Goal: Information Seeking & Learning: Check status

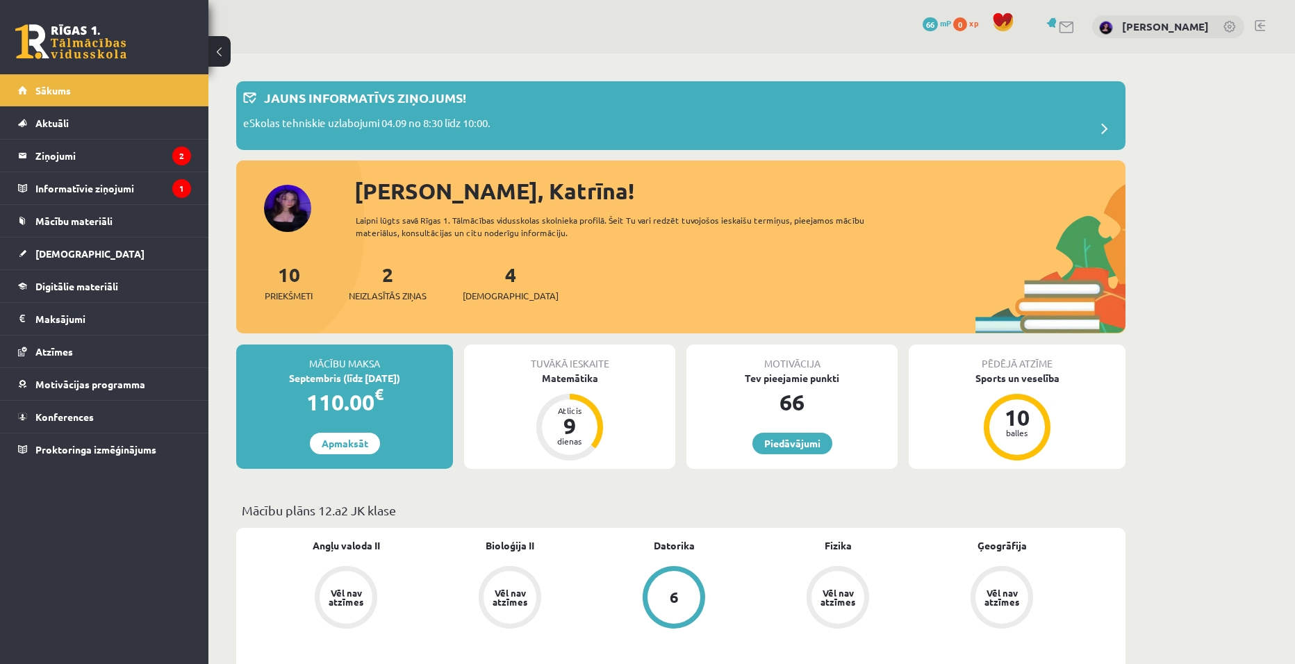
click at [1256, 21] on link at bounding box center [1260, 25] width 10 height 11
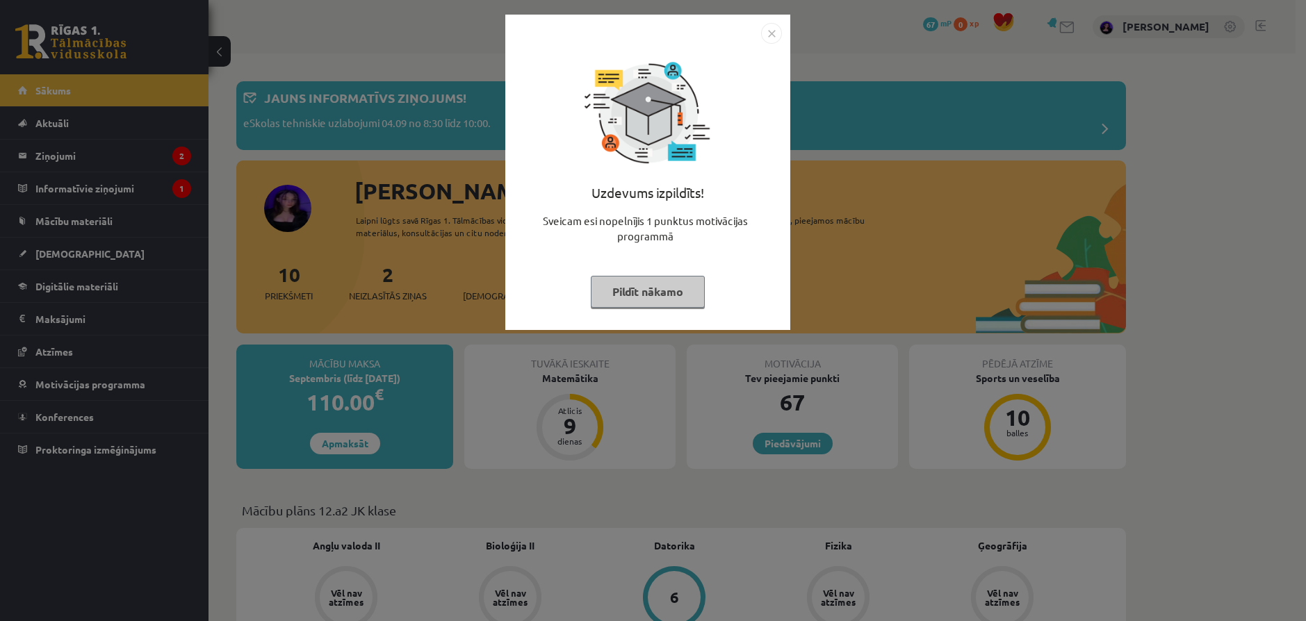
click at [771, 23] on img "Close" at bounding box center [771, 33] width 21 height 21
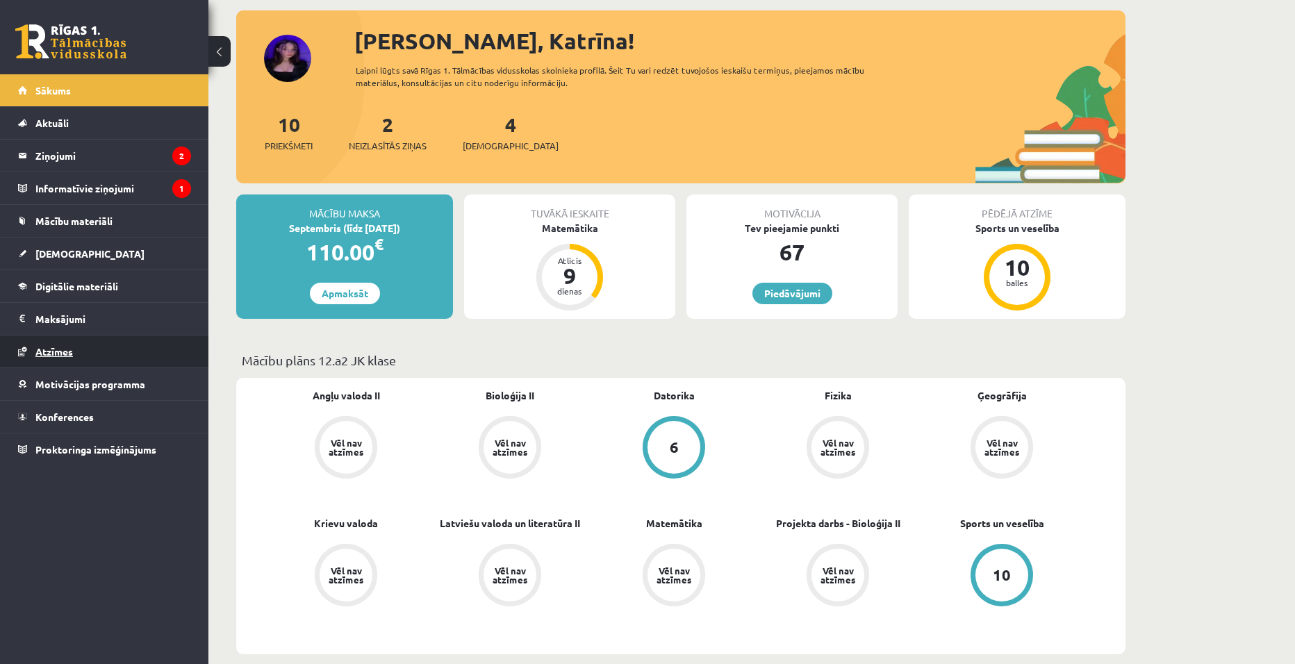
scroll to position [139, 0]
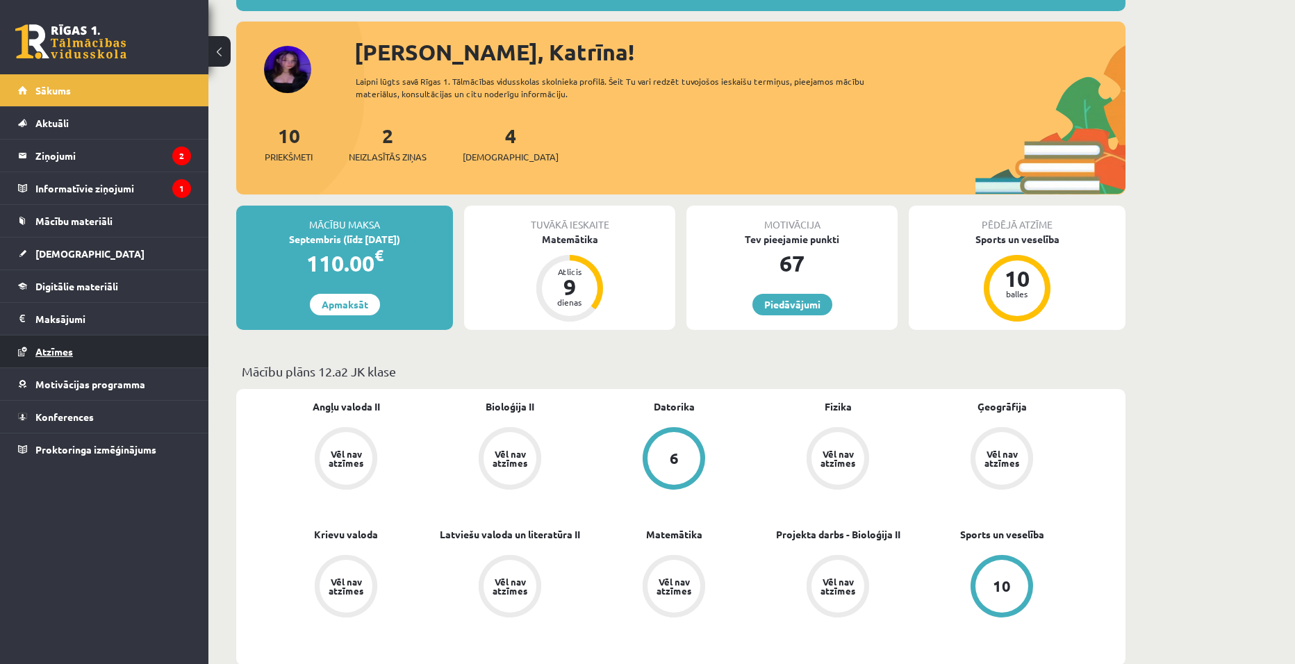
click at [73, 342] on link "Atzīmes" at bounding box center [104, 352] width 173 height 32
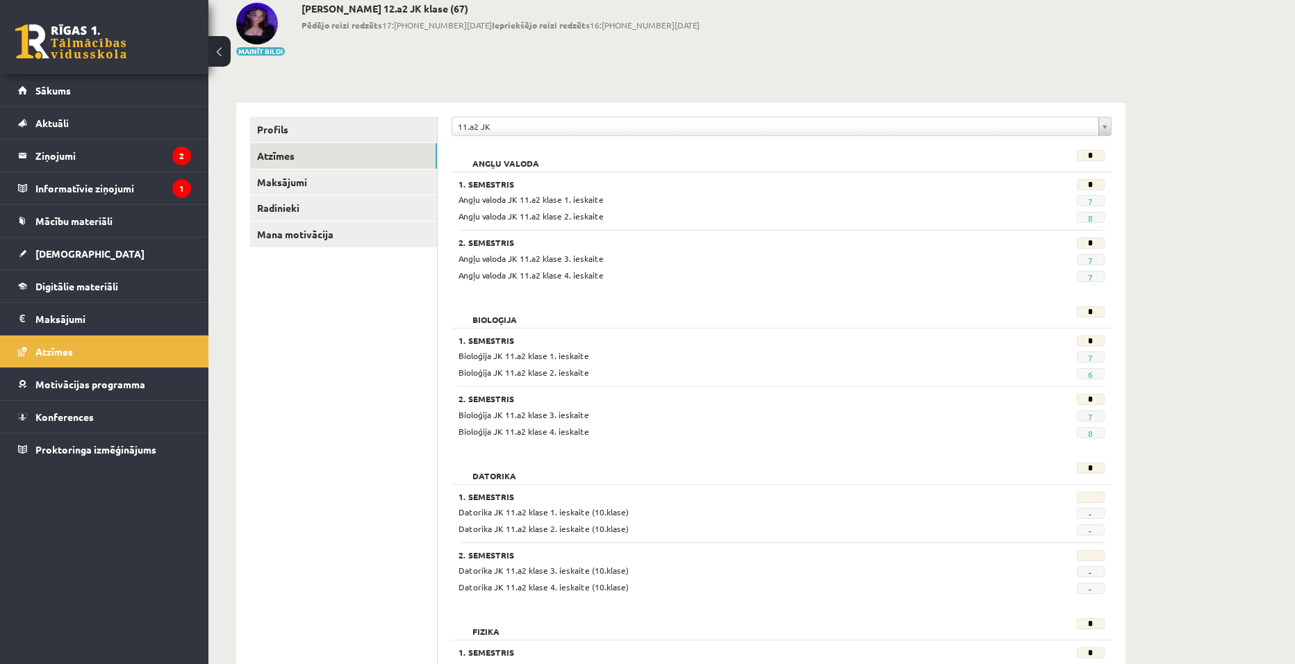
scroll to position [69, 0]
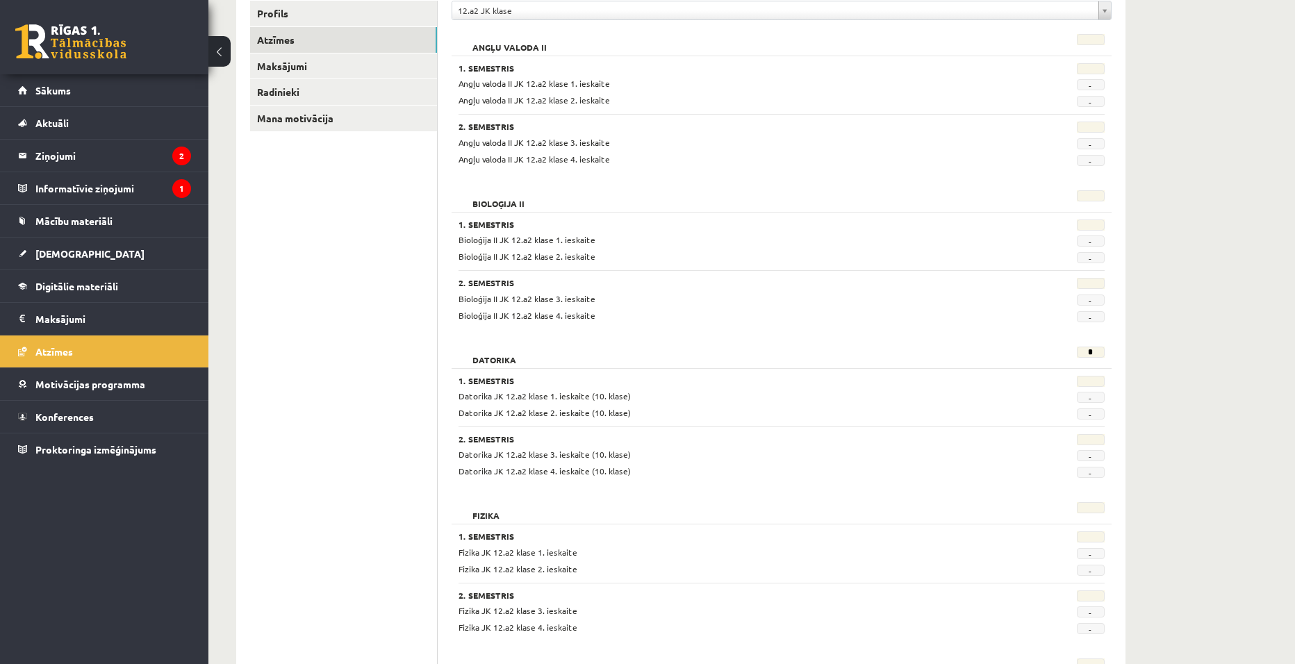
scroll to position [278, 0]
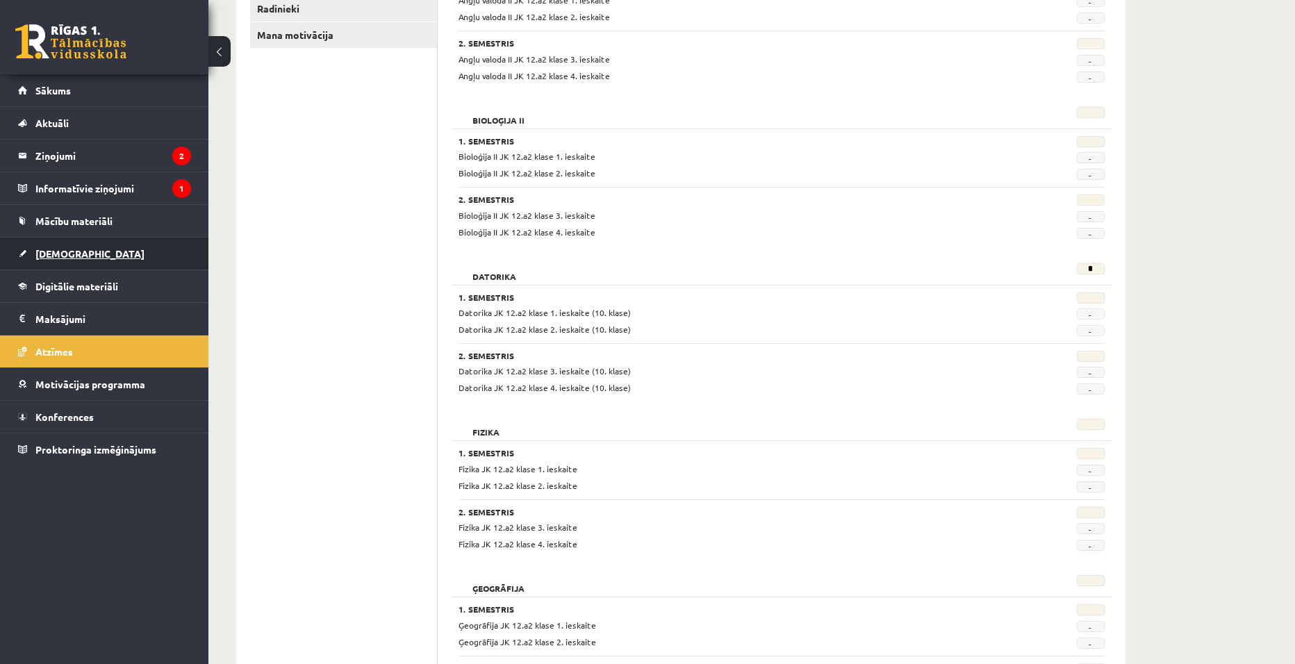
click at [67, 261] on link "[DEMOGRAPHIC_DATA]" at bounding box center [104, 254] width 173 height 32
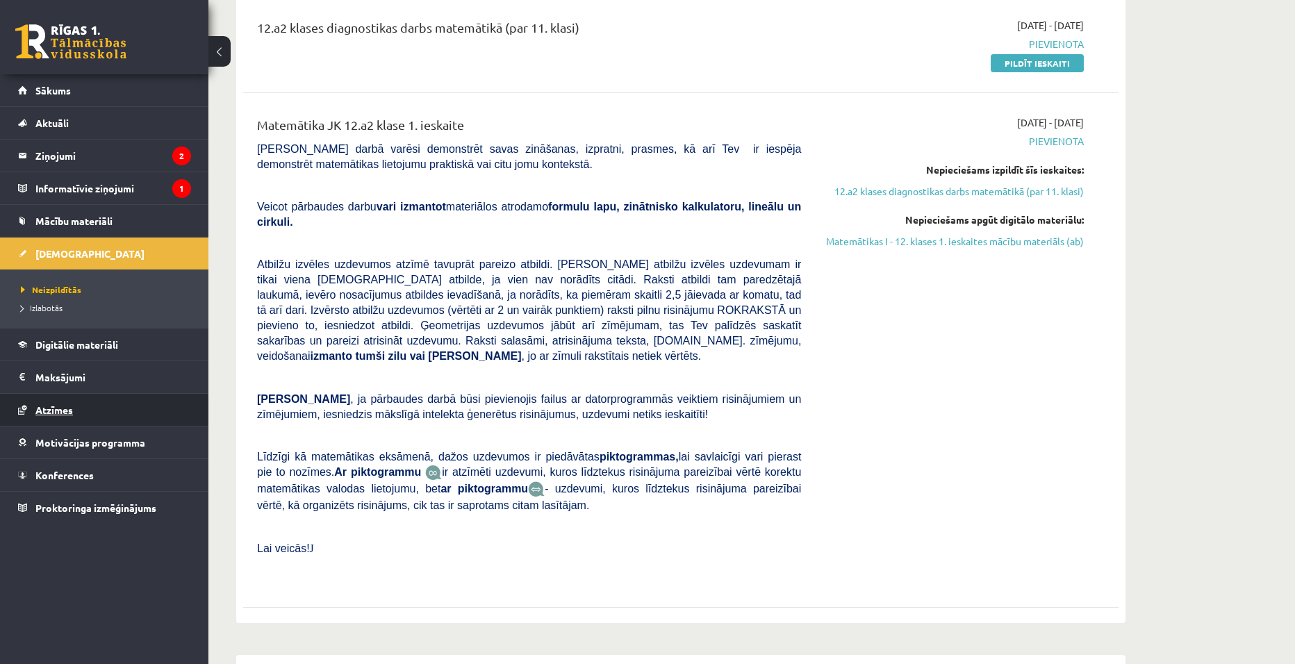
click at [87, 411] on link "Atzīmes" at bounding box center [104, 410] width 173 height 32
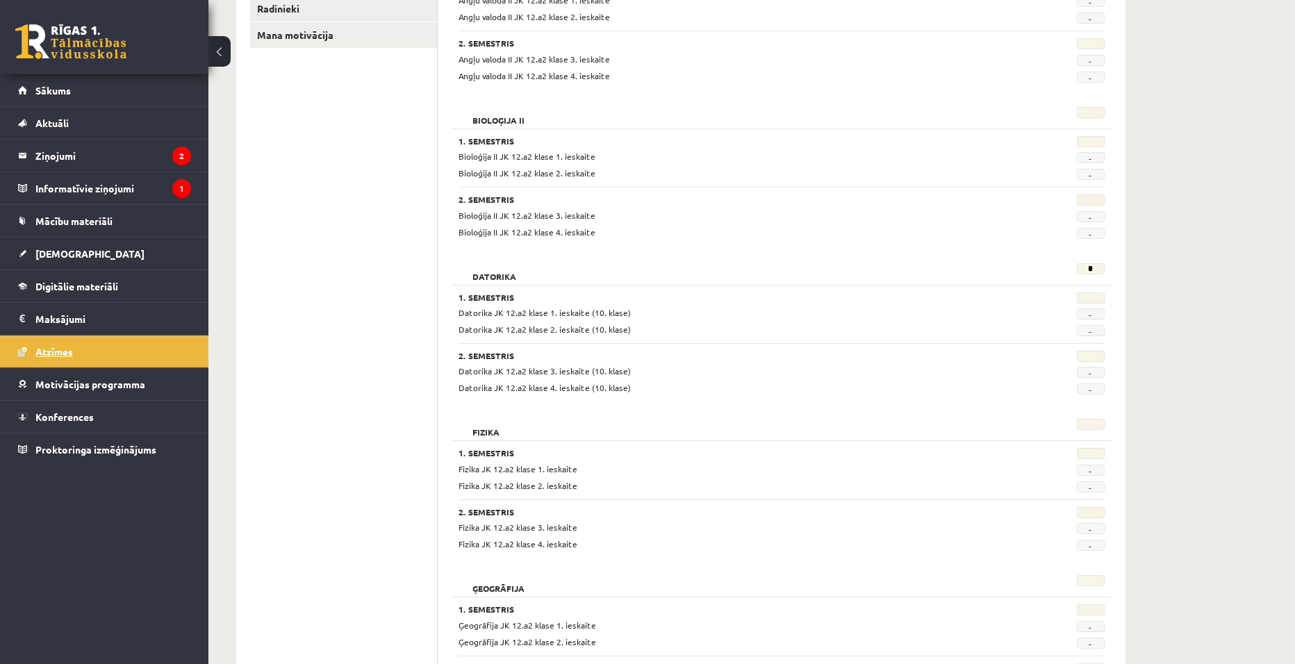
click at [109, 336] on ul "Sākums Aktuāli Kā mācīties eSKOLĀ Kontakti Normatīvie akti Online konsultācijas…" at bounding box center [104, 269] width 208 height 391
click at [158, 259] on link "[DEMOGRAPHIC_DATA]" at bounding box center [104, 254] width 173 height 32
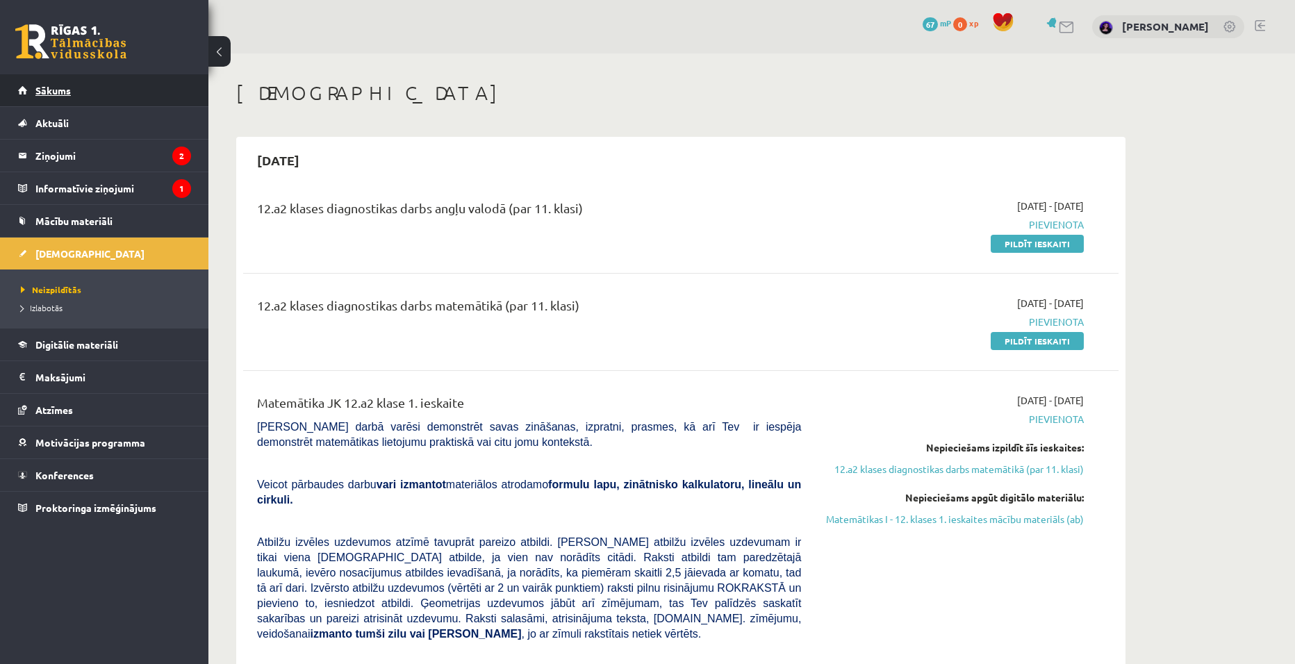
click at [92, 95] on link "Sākums" at bounding box center [104, 90] width 173 height 32
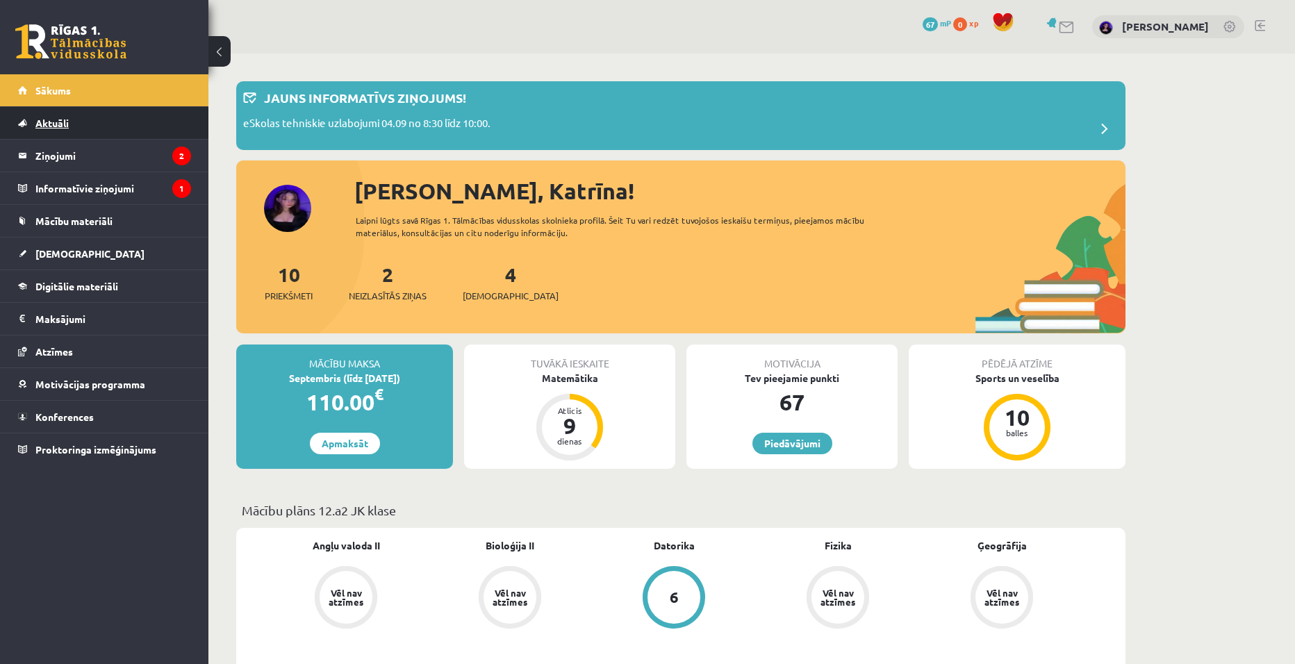
click at [90, 126] on link "Aktuāli" at bounding box center [104, 123] width 173 height 32
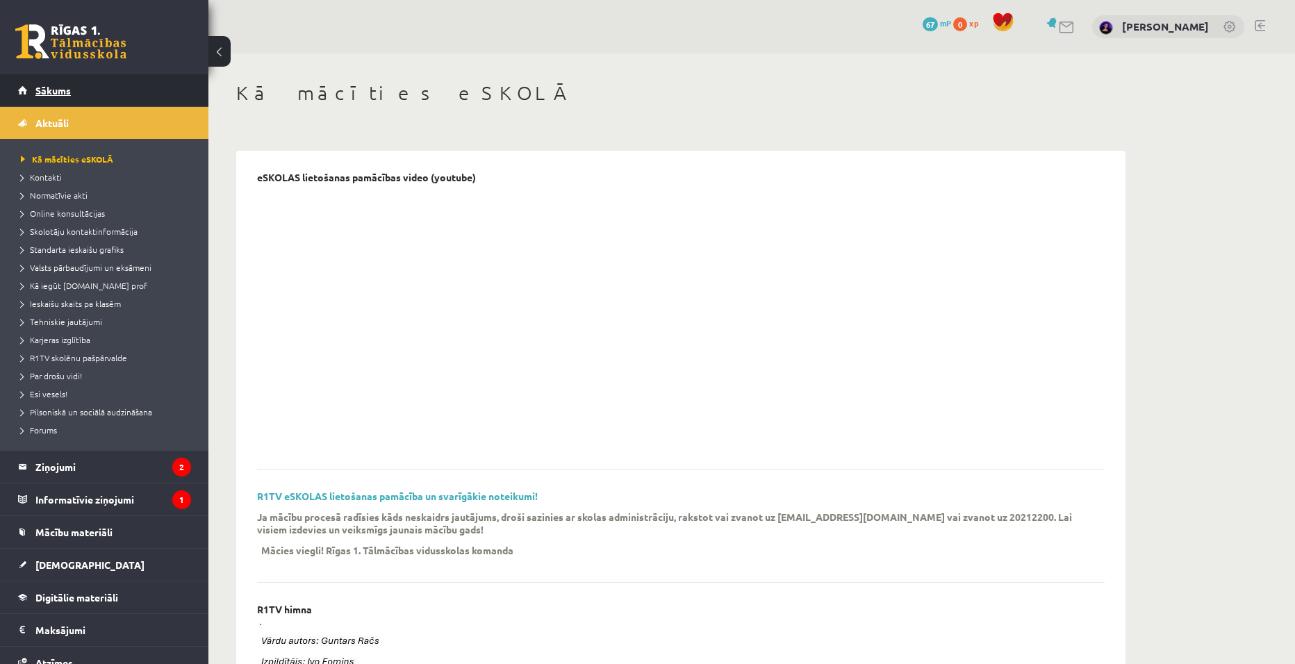
click at [64, 99] on link "Sākums" at bounding box center [104, 90] width 173 height 32
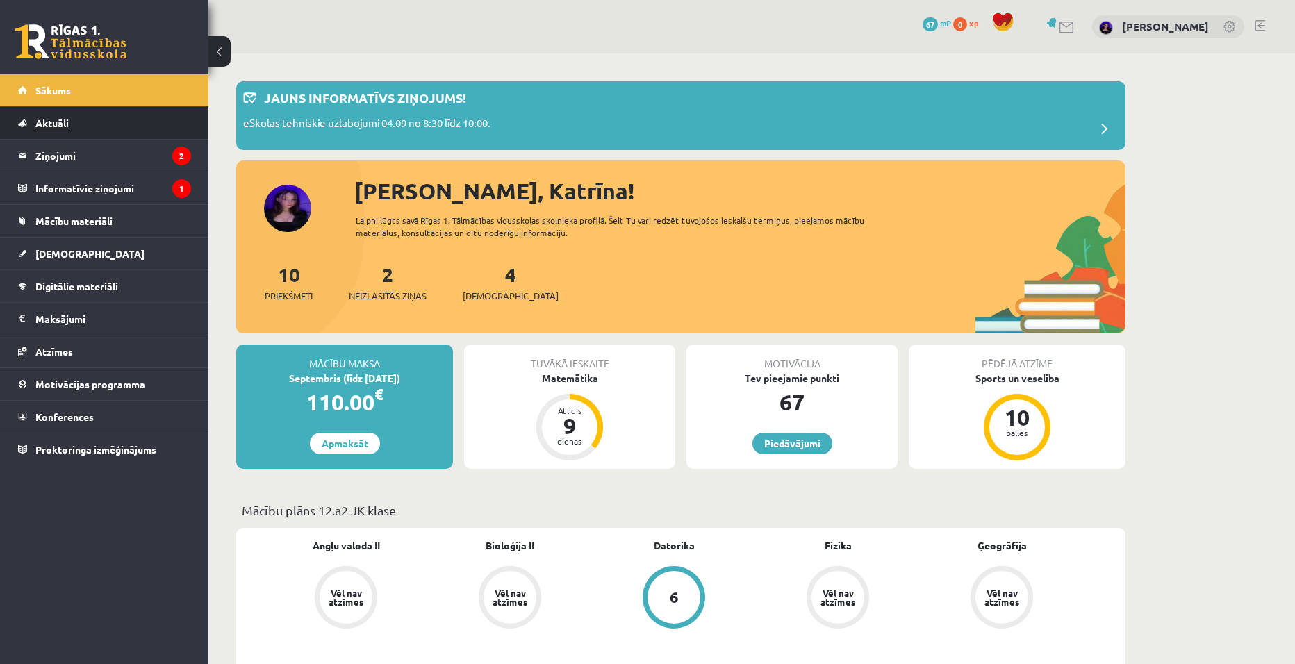
click at [122, 126] on link "Aktuāli" at bounding box center [104, 123] width 173 height 32
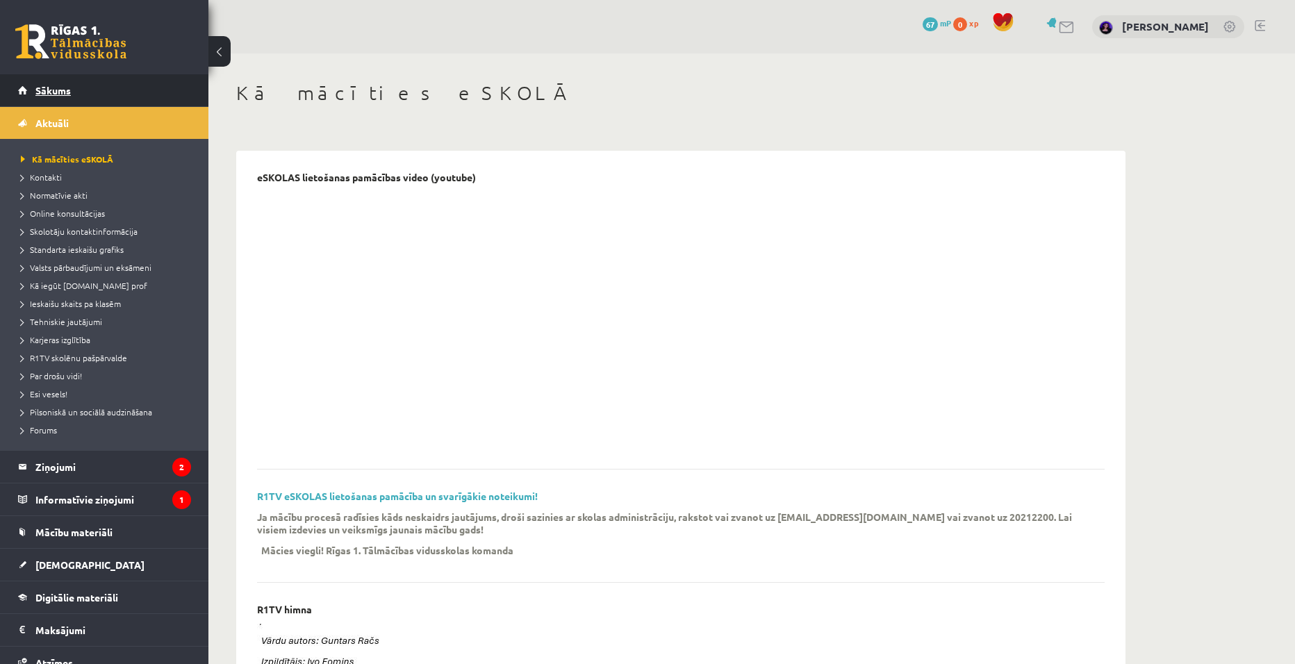
click at [95, 88] on link "Sākums" at bounding box center [104, 90] width 173 height 32
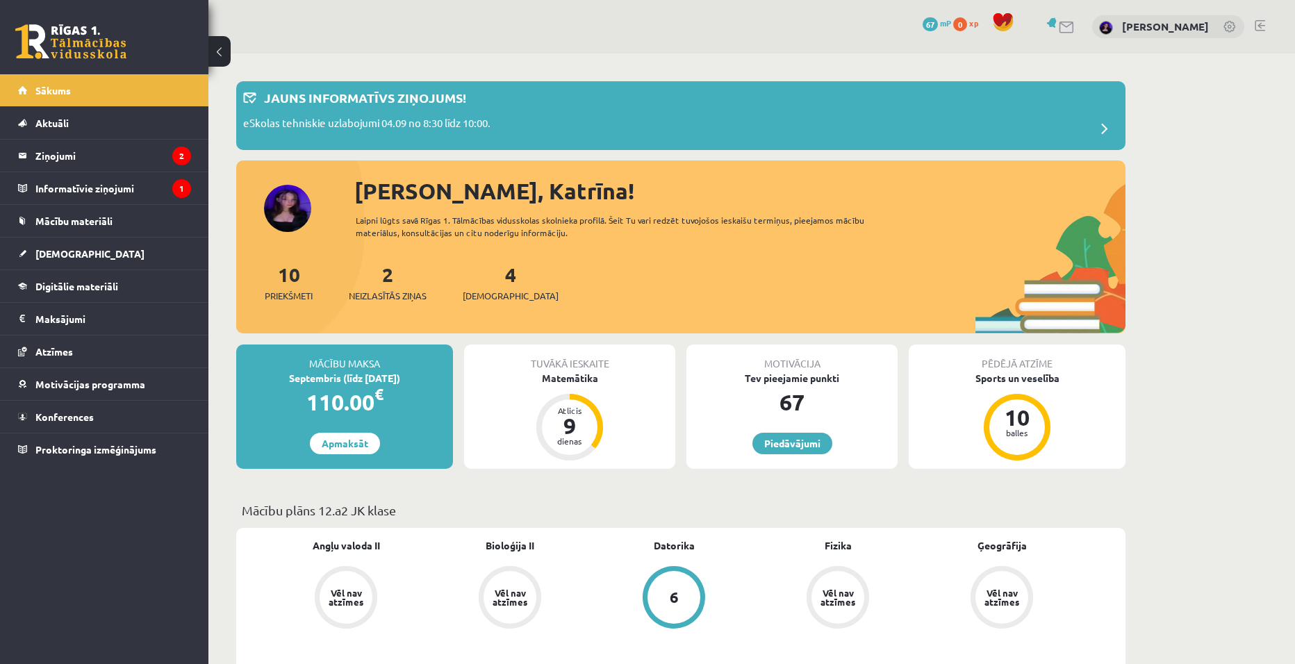
click at [294, 203] on div "Sveika, Katrīna! Laipni lūgts savā Rīgas 1. Tālmācības vidusskolas skolnieka pr…" at bounding box center [680, 254] width 889 height 160
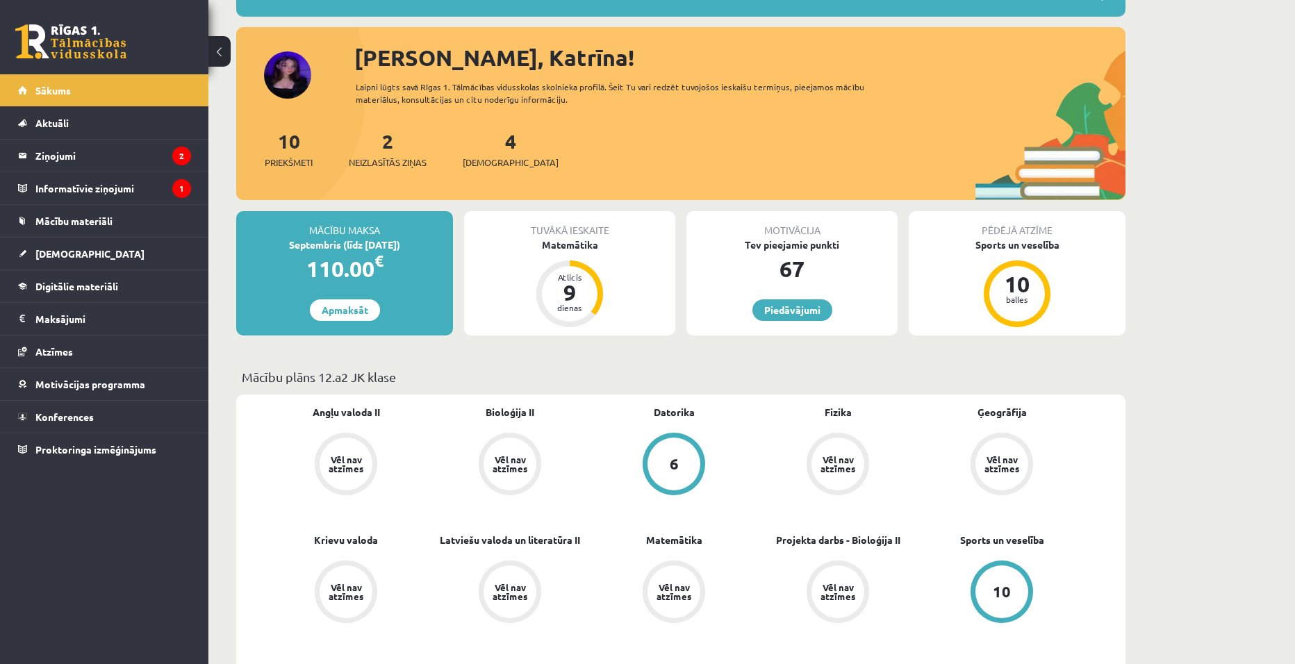
scroll to position [139, 0]
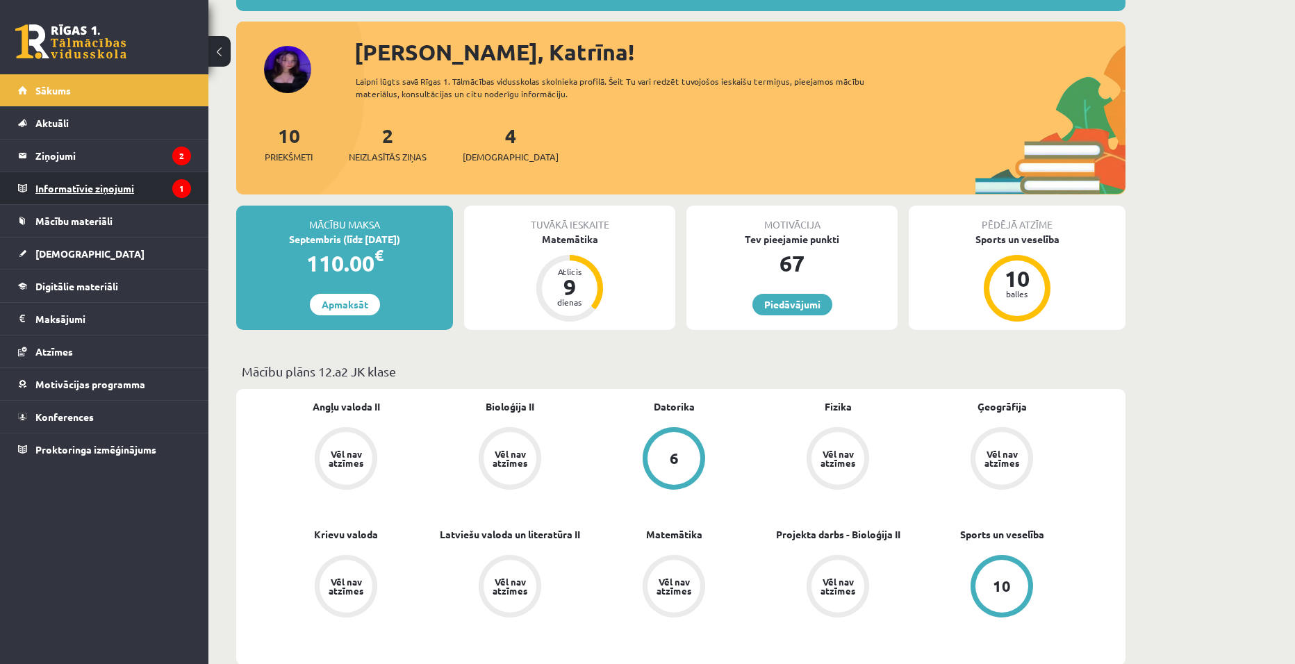
click at [99, 191] on legend "Informatīvie ziņojumi 1" at bounding box center [113, 188] width 156 height 32
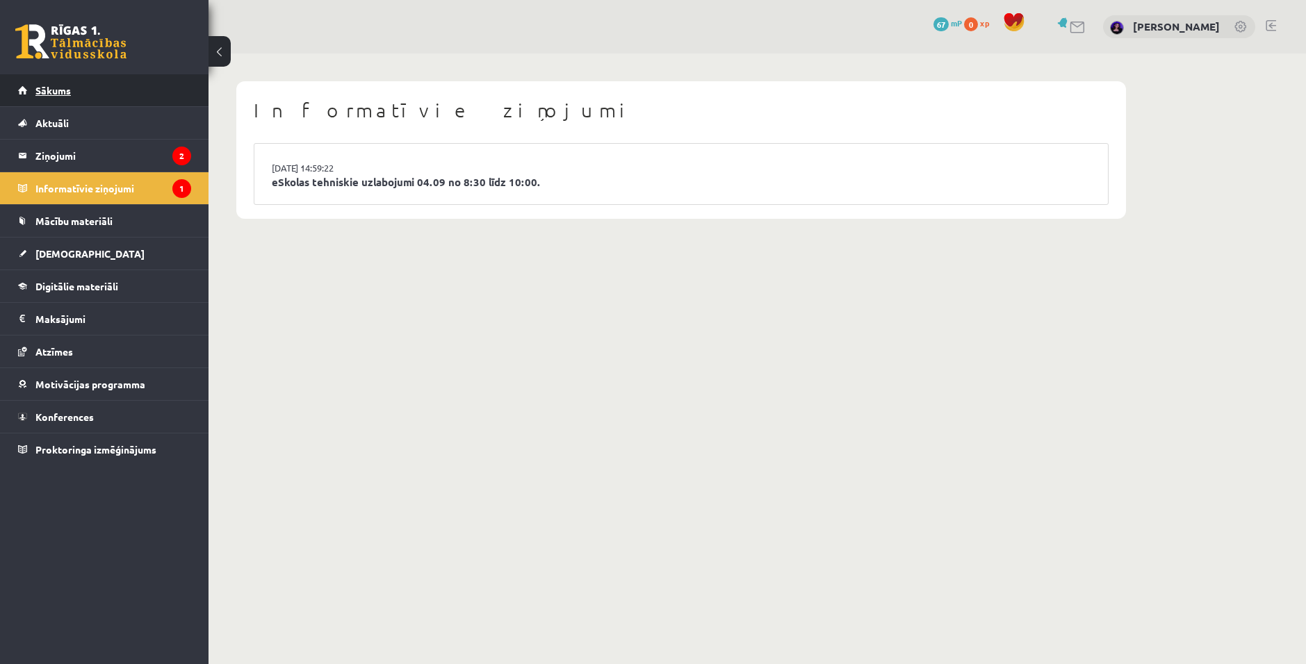
click at [83, 97] on link "Sākums" at bounding box center [104, 90] width 173 height 32
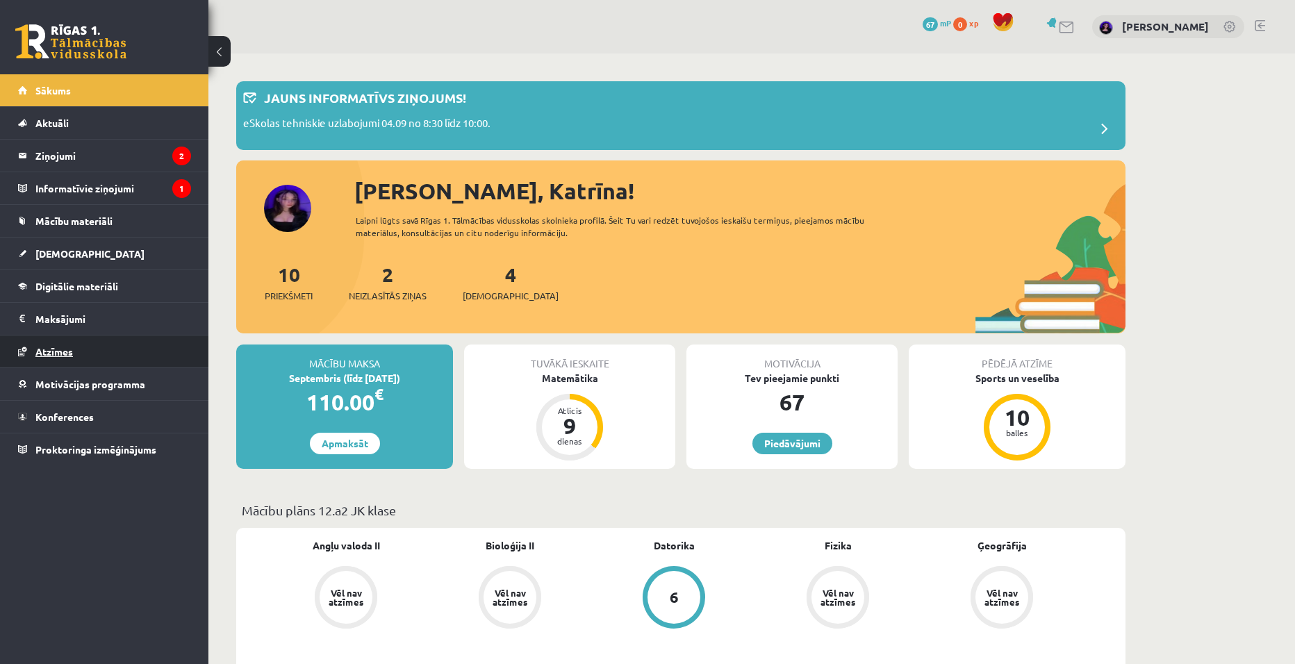
click at [82, 345] on link "Atzīmes" at bounding box center [104, 352] width 173 height 32
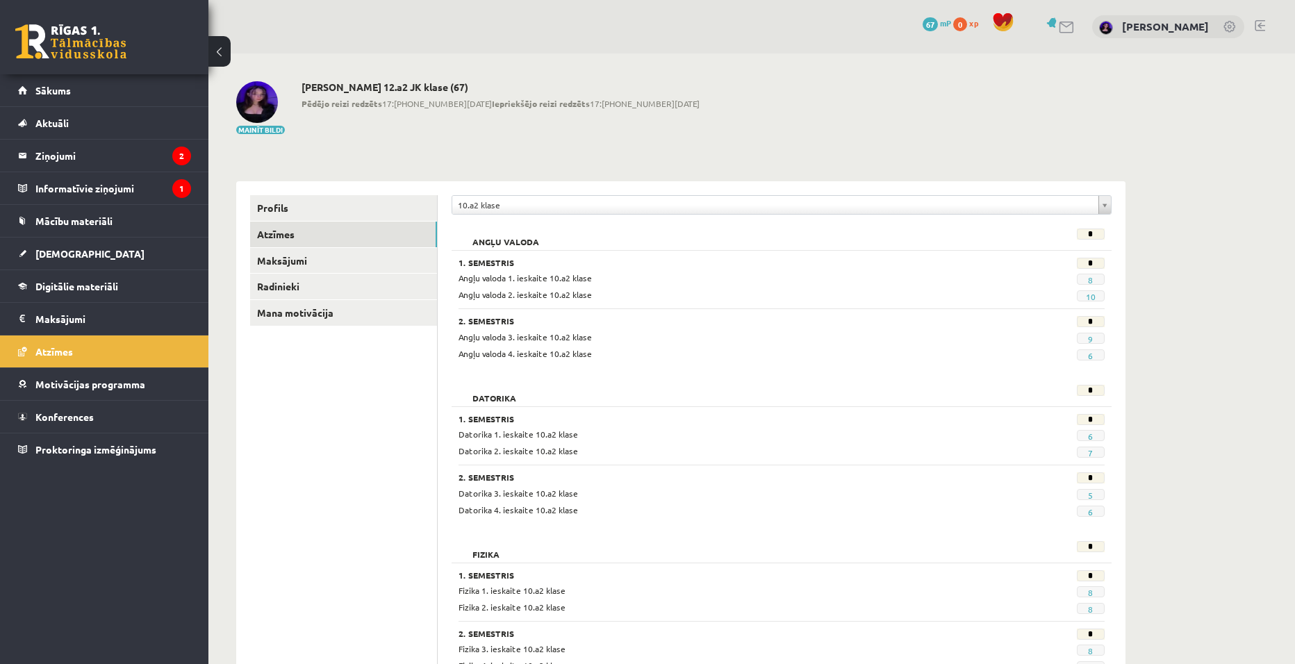
click at [1094, 356] on span "6" at bounding box center [1091, 355] width 28 height 11
click at [1089, 354] on link "6" at bounding box center [1090, 355] width 5 height 11
click at [124, 261] on link "[DEMOGRAPHIC_DATA]" at bounding box center [104, 254] width 173 height 32
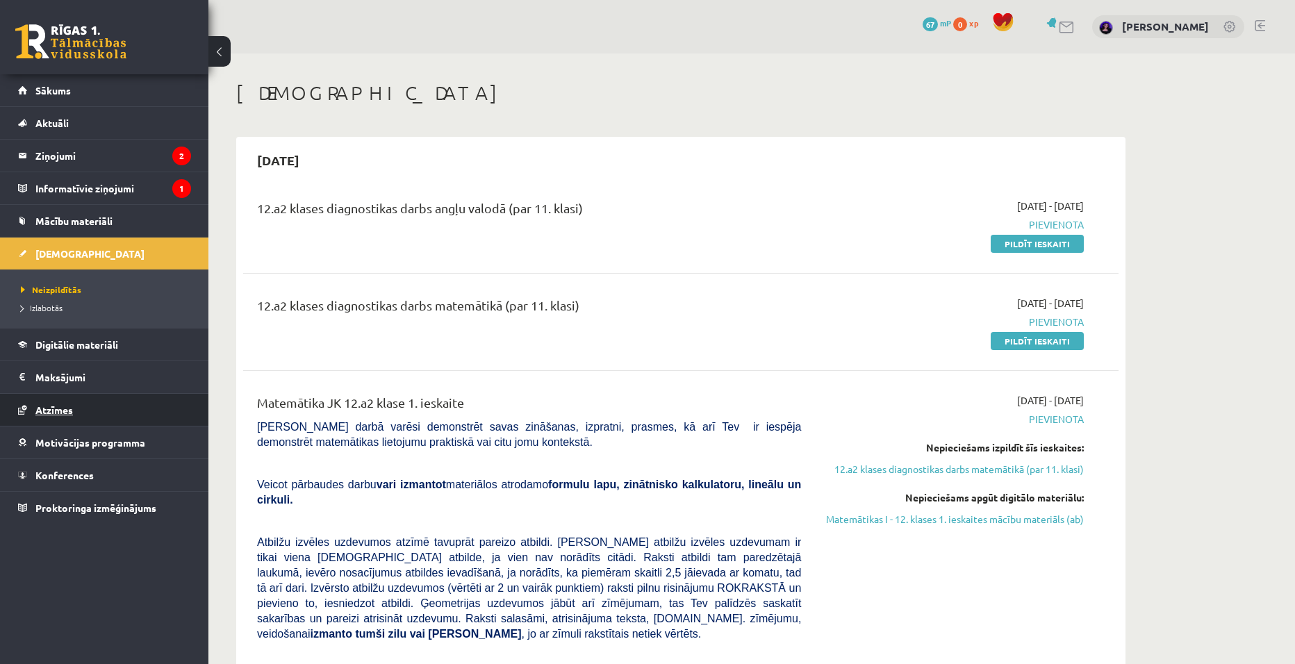
click at [74, 404] on link "Atzīmes" at bounding box center [104, 410] width 173 height 32
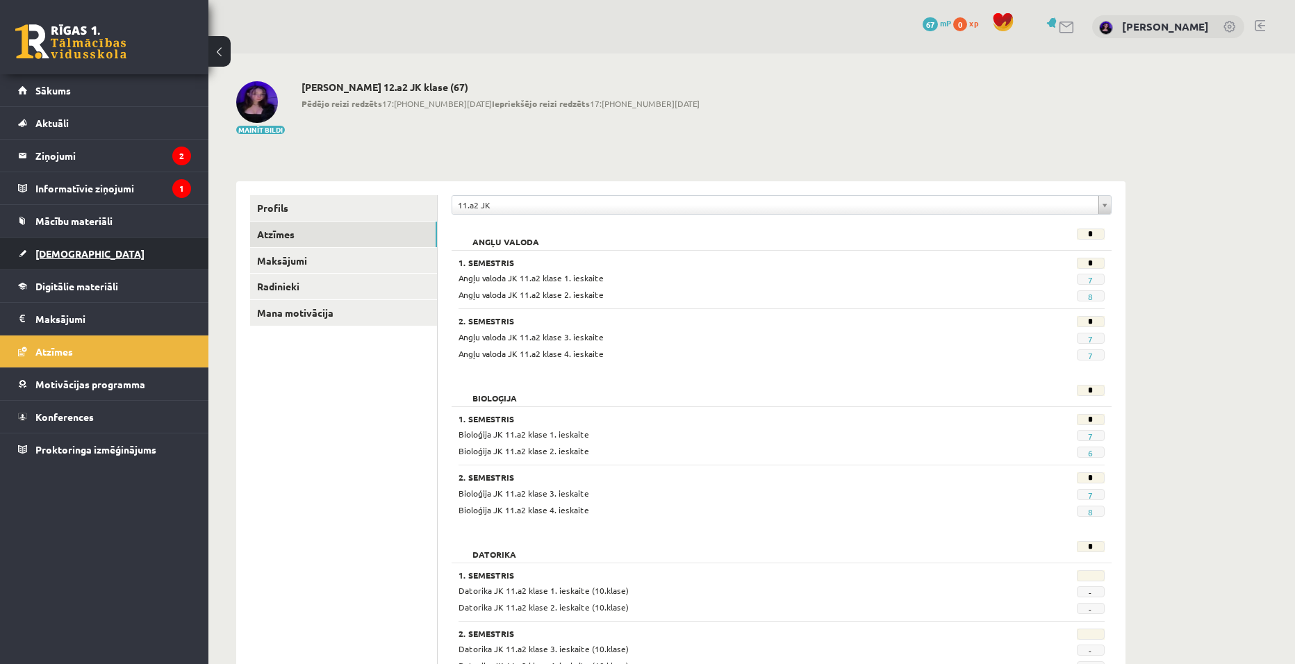
click at [88, 247] on link "[DEMOGRAPHIC_DATA]" at bounding box center [104, 254] width 173 height 32
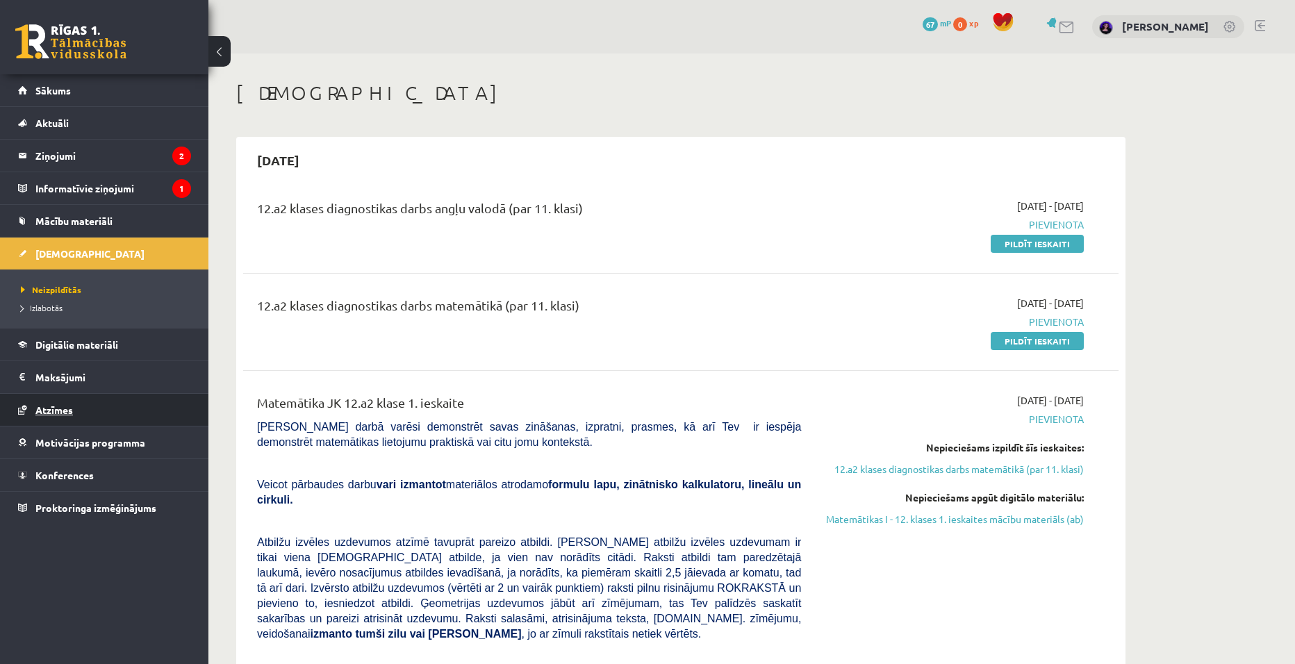
click at [100, 412] on link "Atzīmes" at bounding box center [104, 410] width 173 height 32
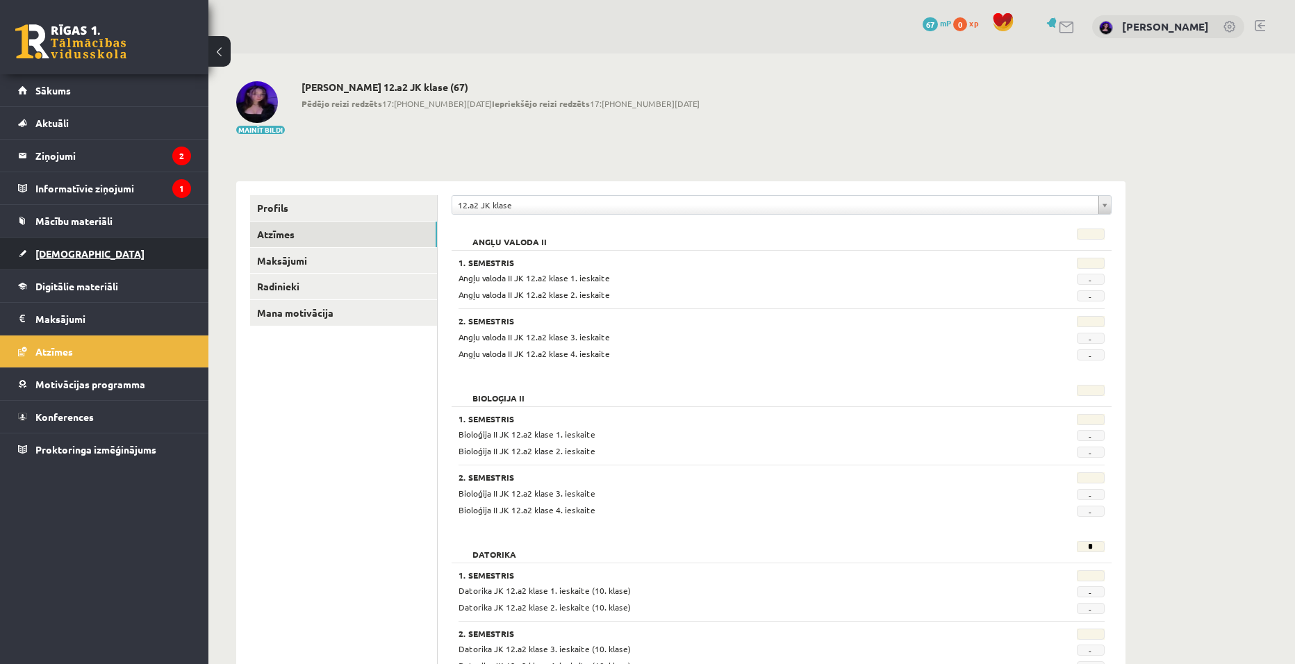
click at [62, 260] on link "[DEMOGRAPHIC_DATA]" at bounding box center [104, 254] width 173 height 32
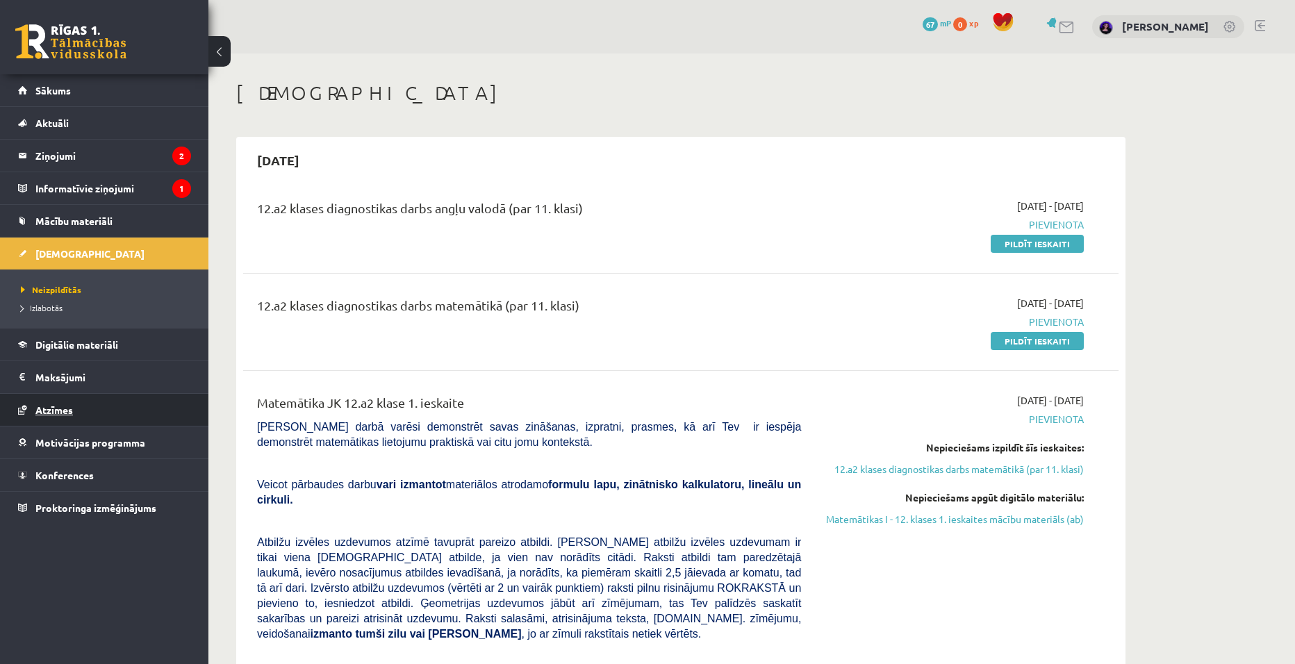
click at [120, 419] on link "Atzīmes" at bounding box center [104, 410] width 173 height 32
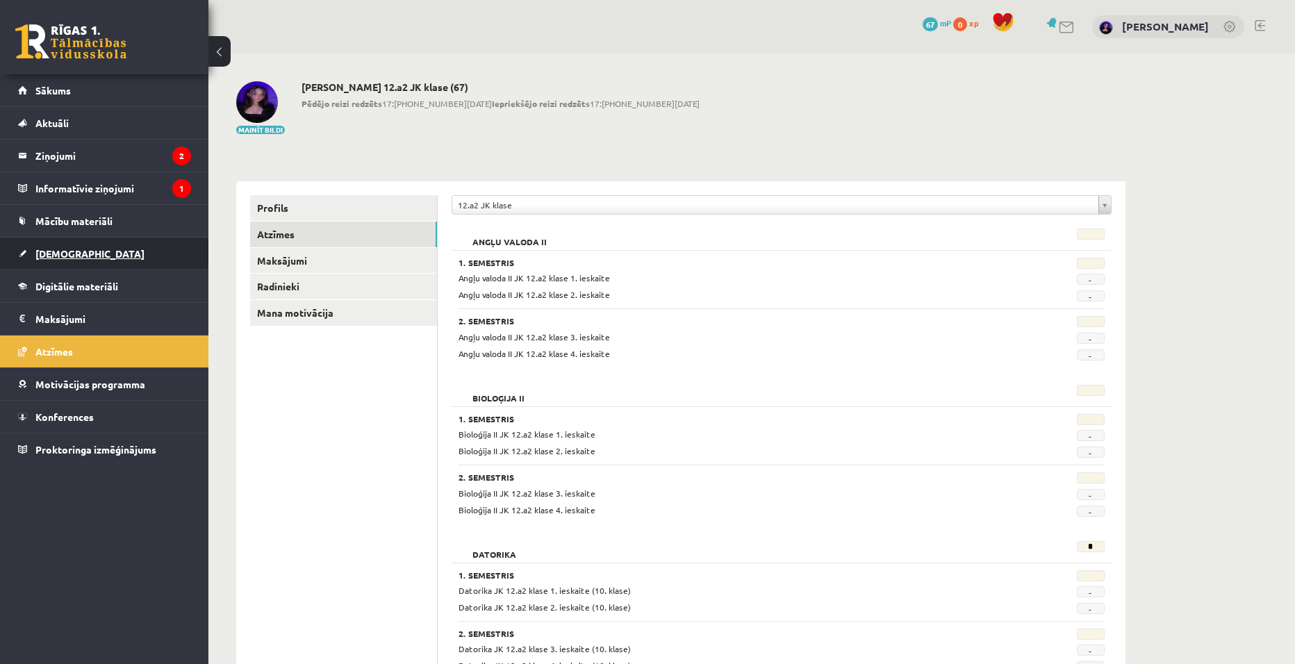
click at [83, 256] on link "[DEMOGRAPHIC_DATA]" at bounding box center [104, 254] width 173 height 32
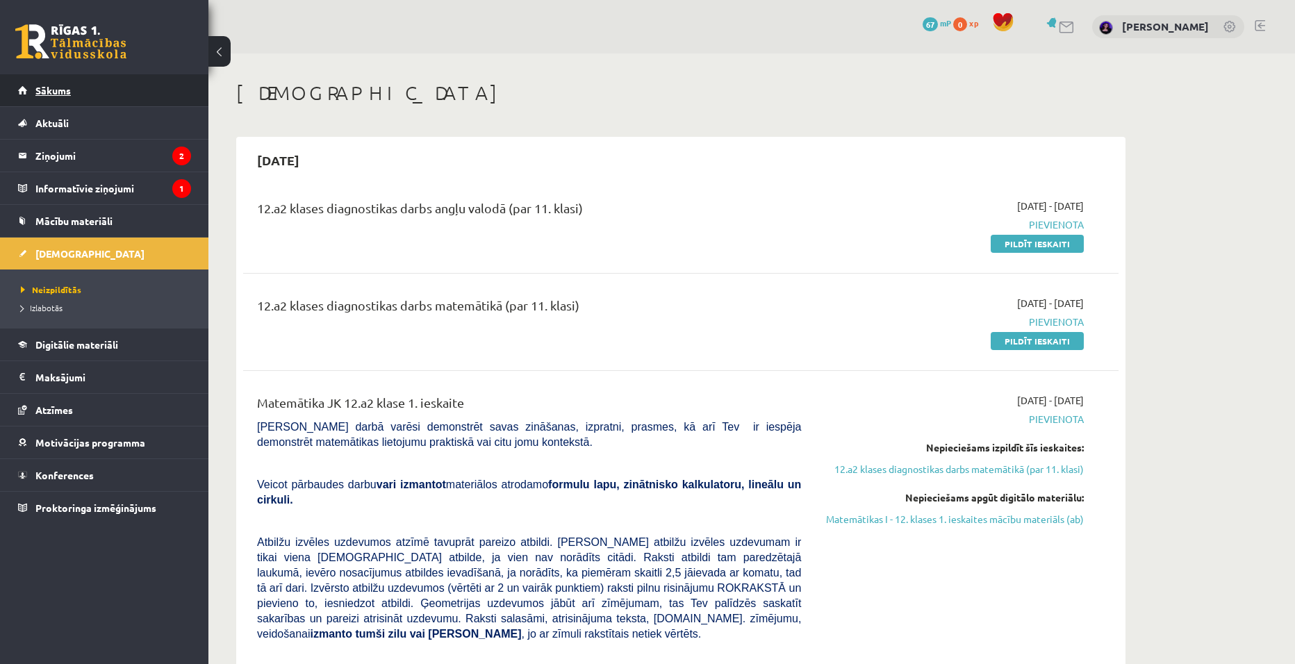
click at [118, 90] on link "Sākums" at bounding box center [104, 90] width 173 height 32
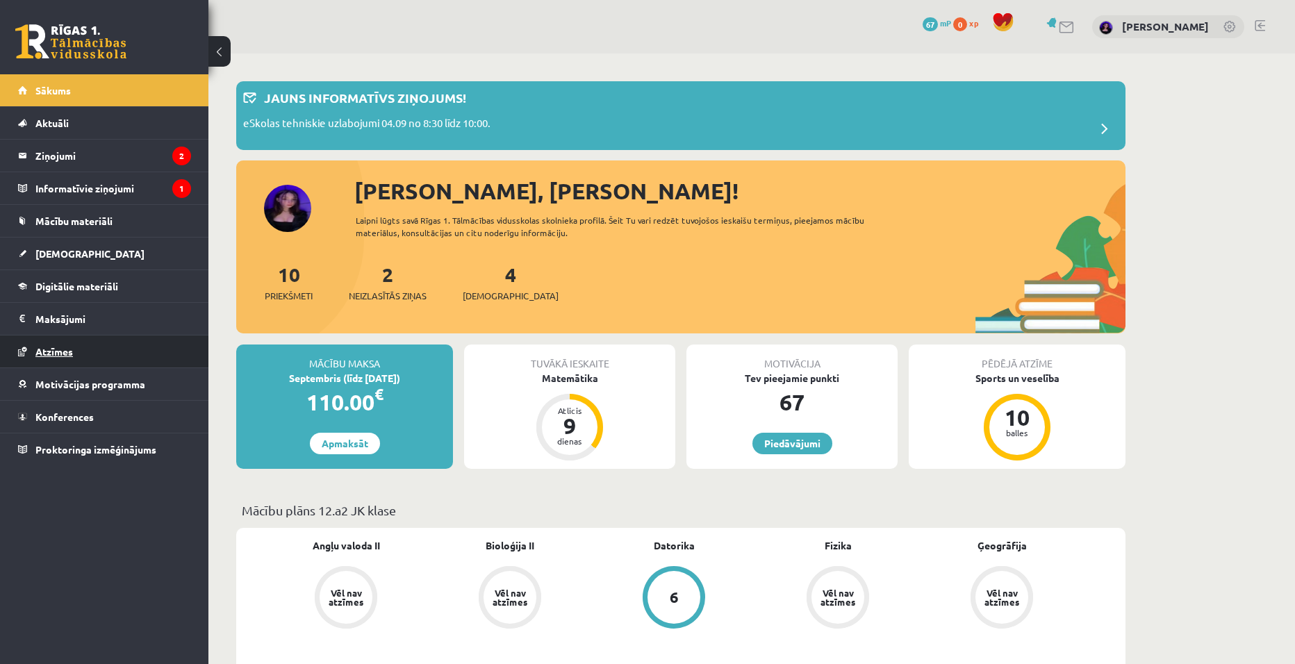
click at [92, 353] on link "Atzīmes" at bounding box center [104, 352] width 173 height 32
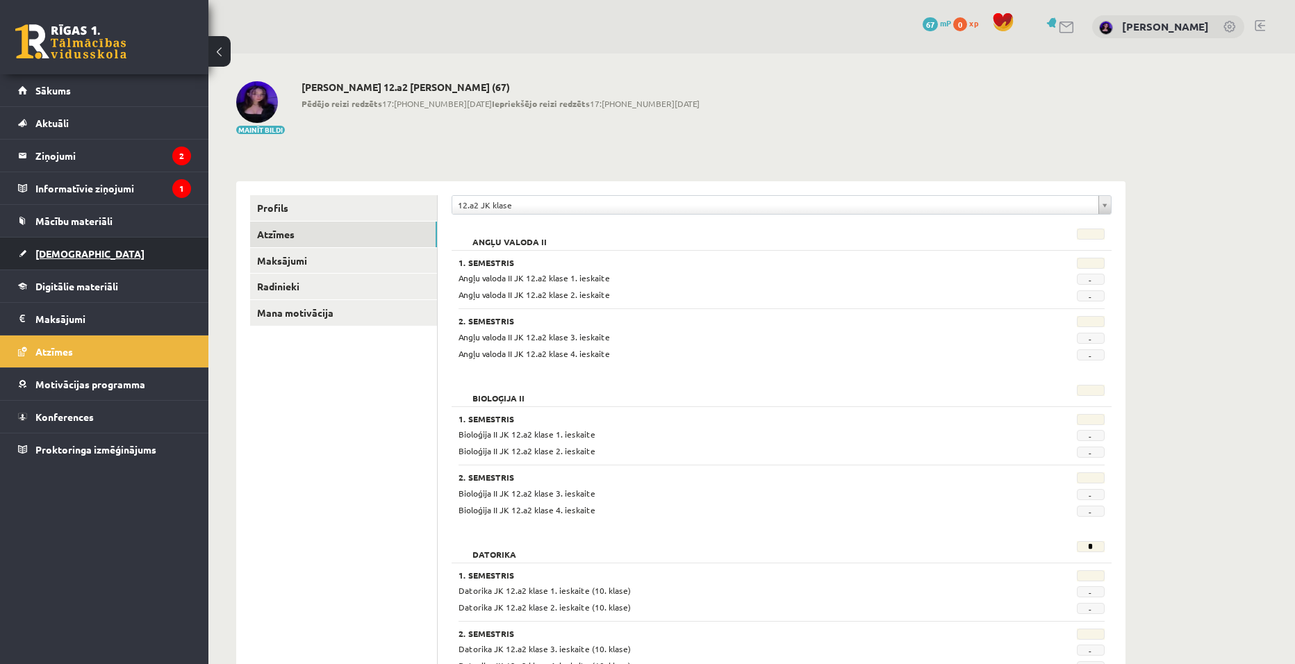
click at [101, 255] on link "[DEMOGRAPHIC_DATA]" at bounding box center [104, 254] width 173 height 32
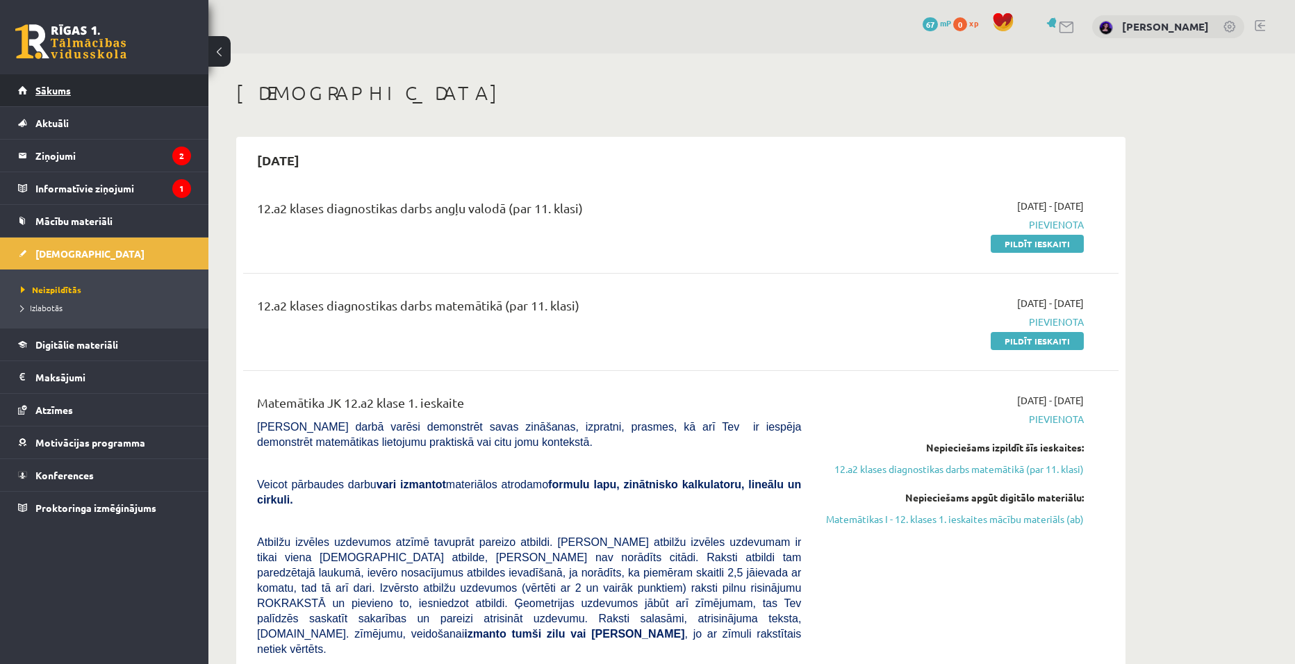
click at [129, 95] on link "Sākums" at bounding box center [104, 90] width 173 height 32
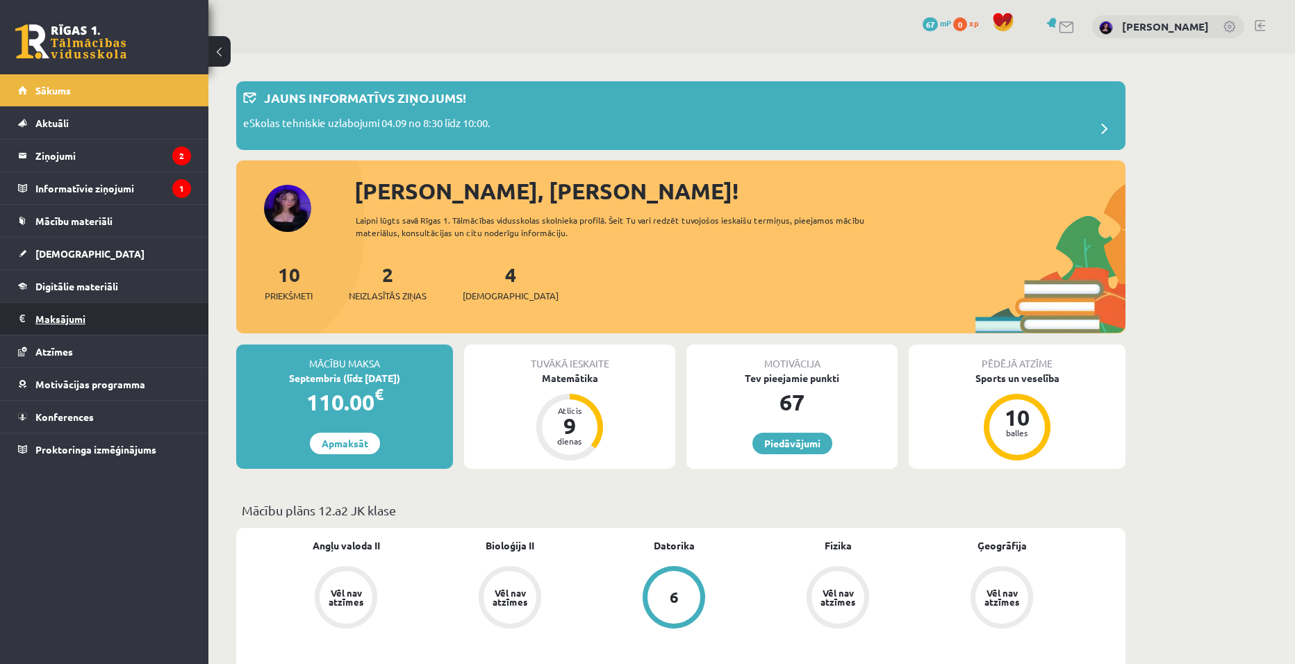
click at [127, 322] on legend "Maksājumi 0" at bounding box center [113, 319] width 156 height 32
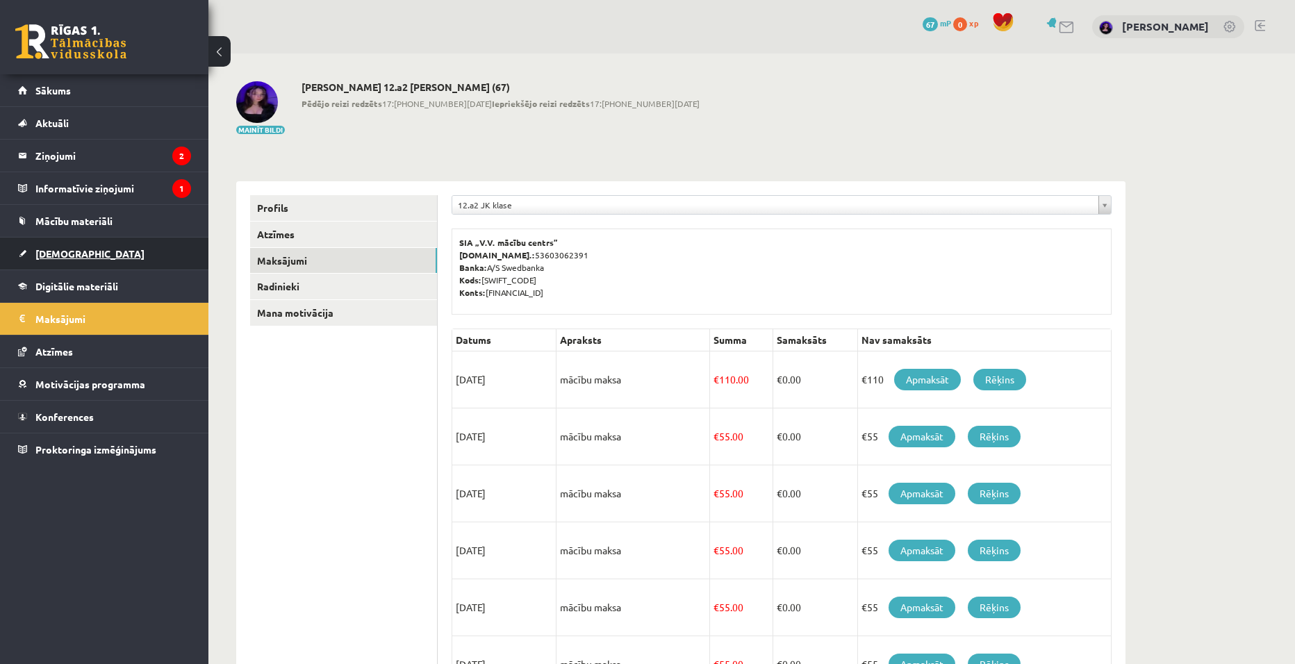
click at [120, 248] on link "[DEMOGRAPHIC_DATA]" at bounding box center [104, 254] width 173 height 32
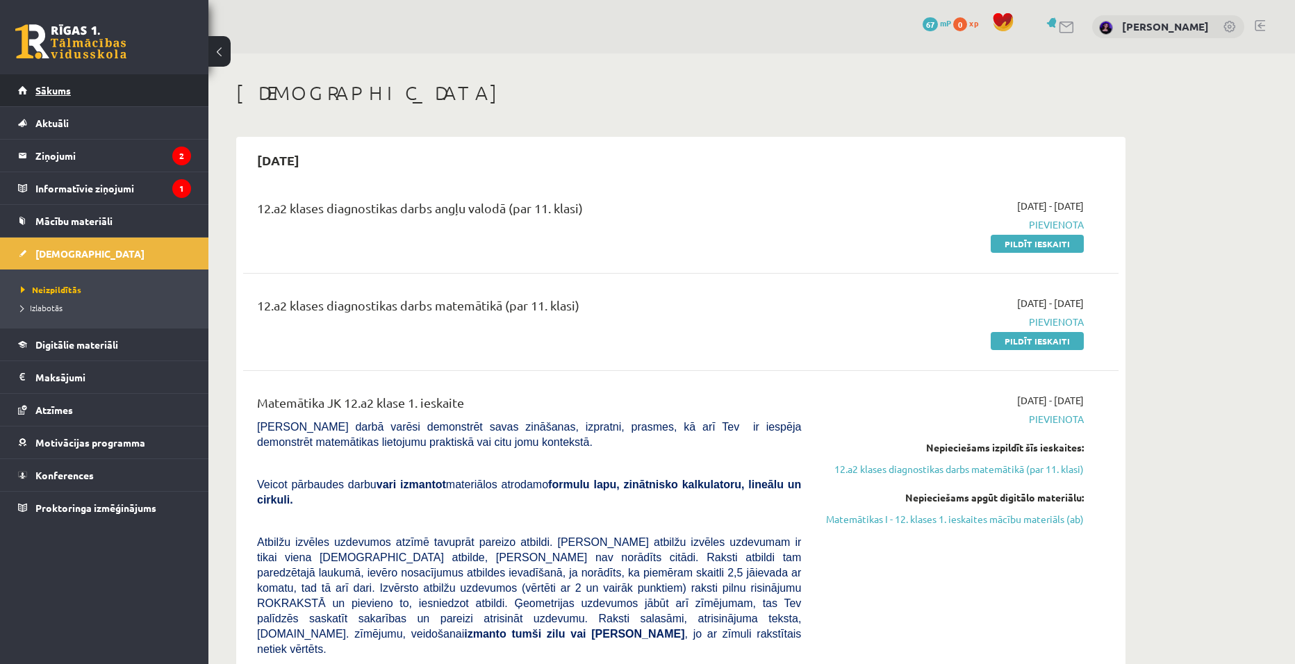
click at [125, 92] on link "Sākums" at bounding box center [104, 90] width 173 height 32
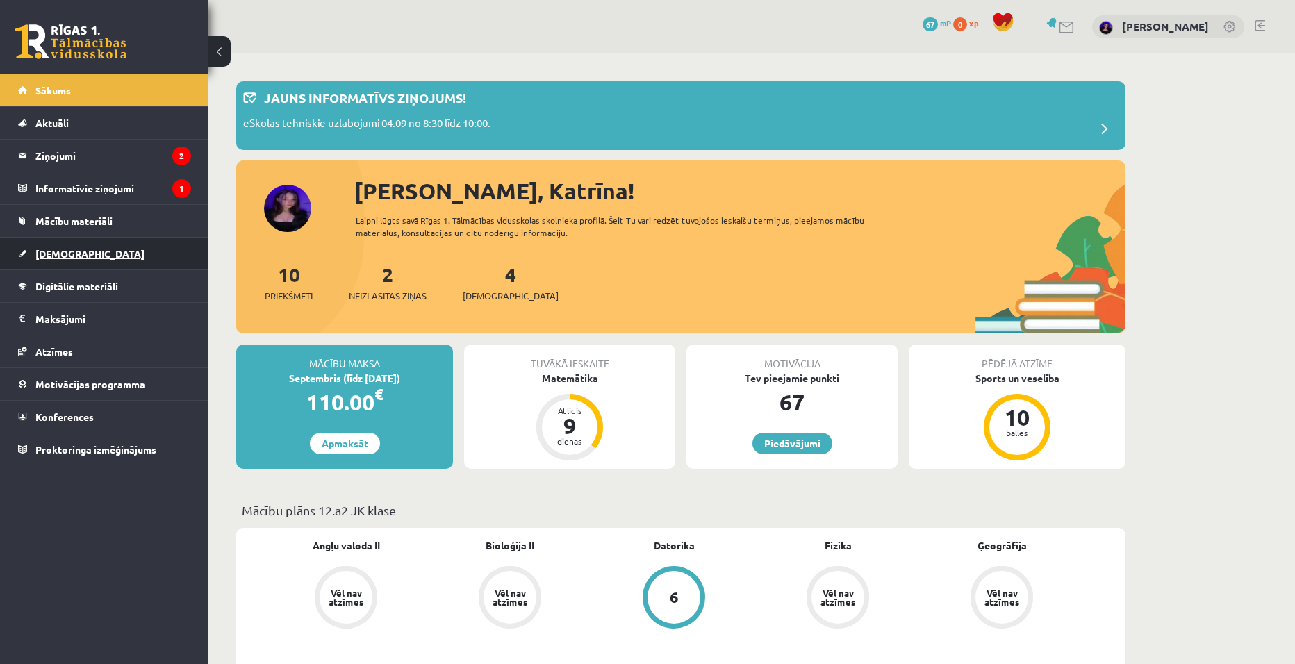
click at [128, 259] on link "[DEMOGRAPHIC_DATA]" at bounding box center [104, 254] width 173 height 32
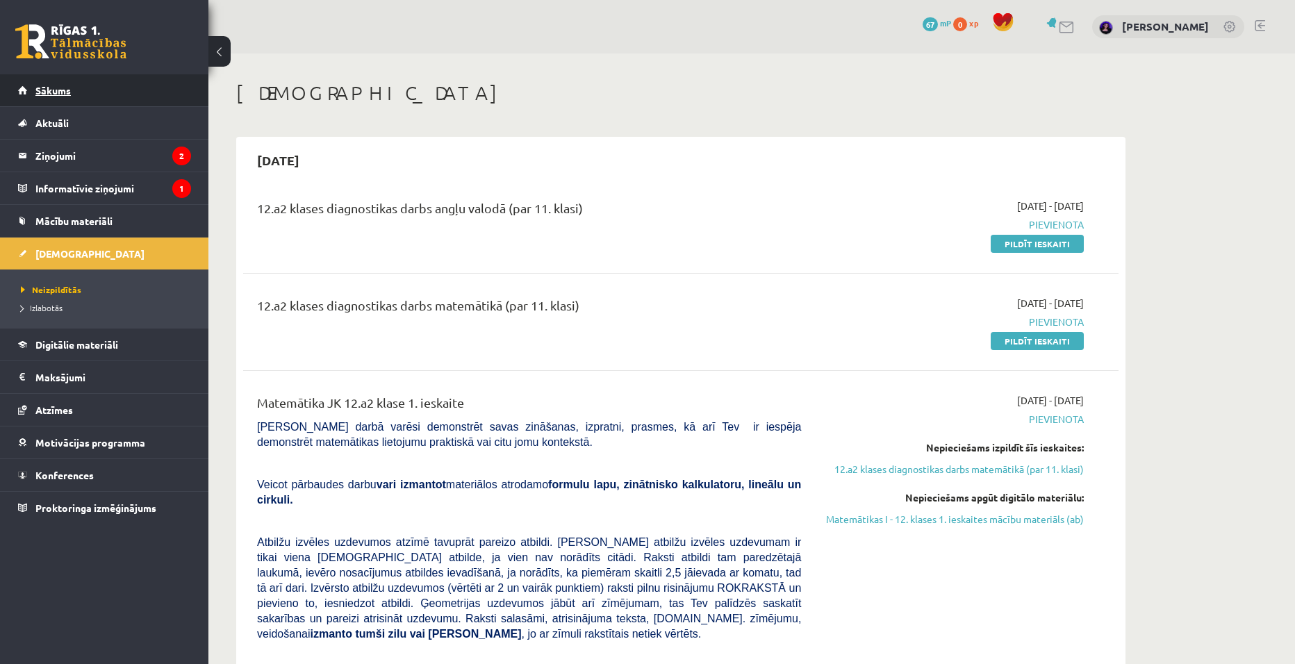
click at [135, 95] on link "Sākums" at bounding box center [104, 90] width 173 height 32
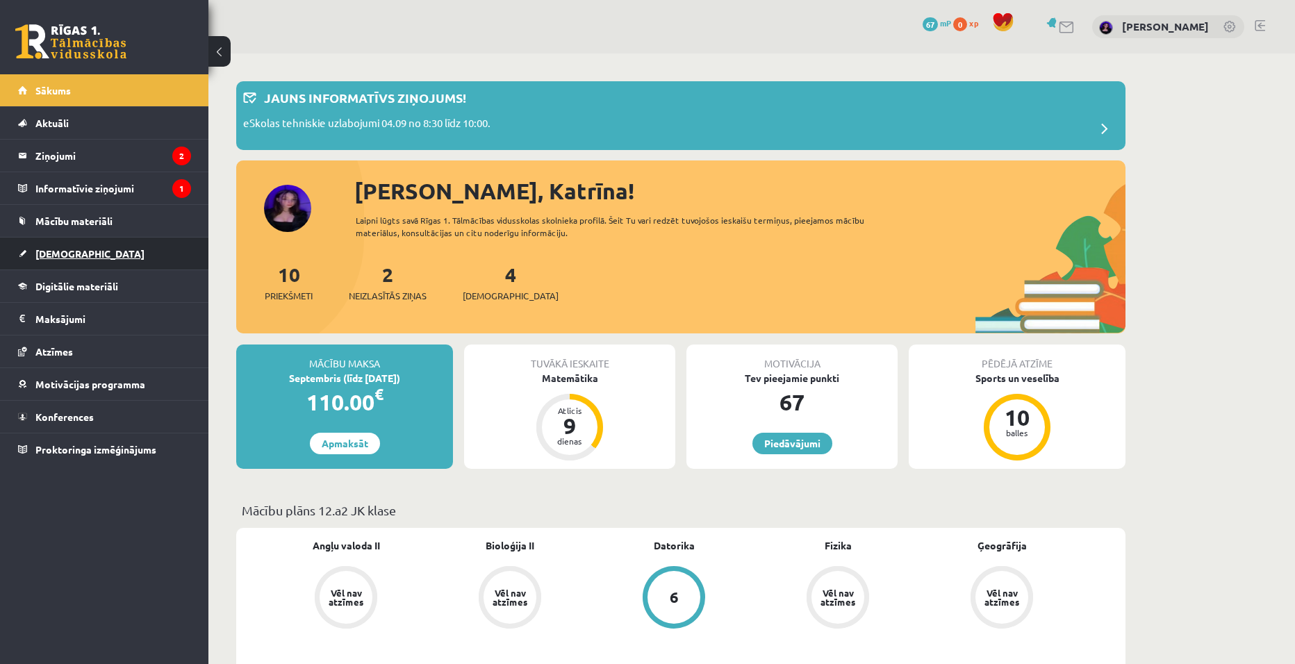
click at [107, 252] on link "[DEMOGRAPHIC_DATA]" at bounding box center [104, 254] width 173 height 32
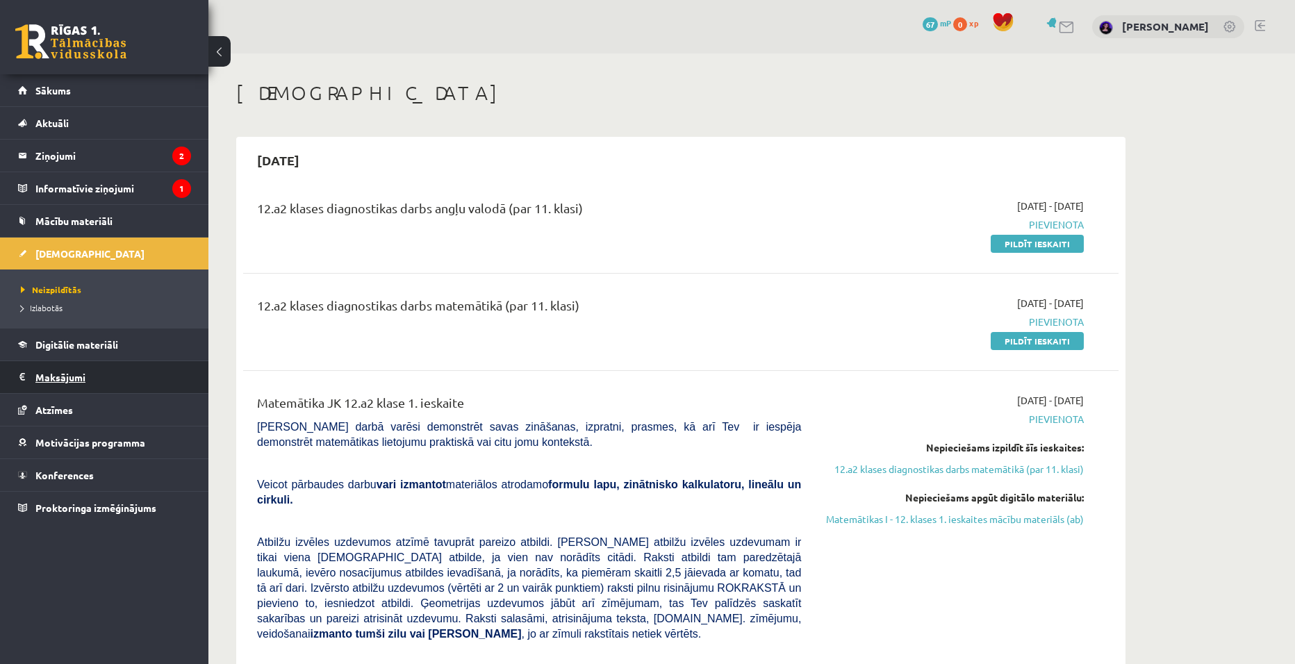
click at [97, 382] on legend "Maksājumi 0" at bounding box center [113, 377] width 156 height 32
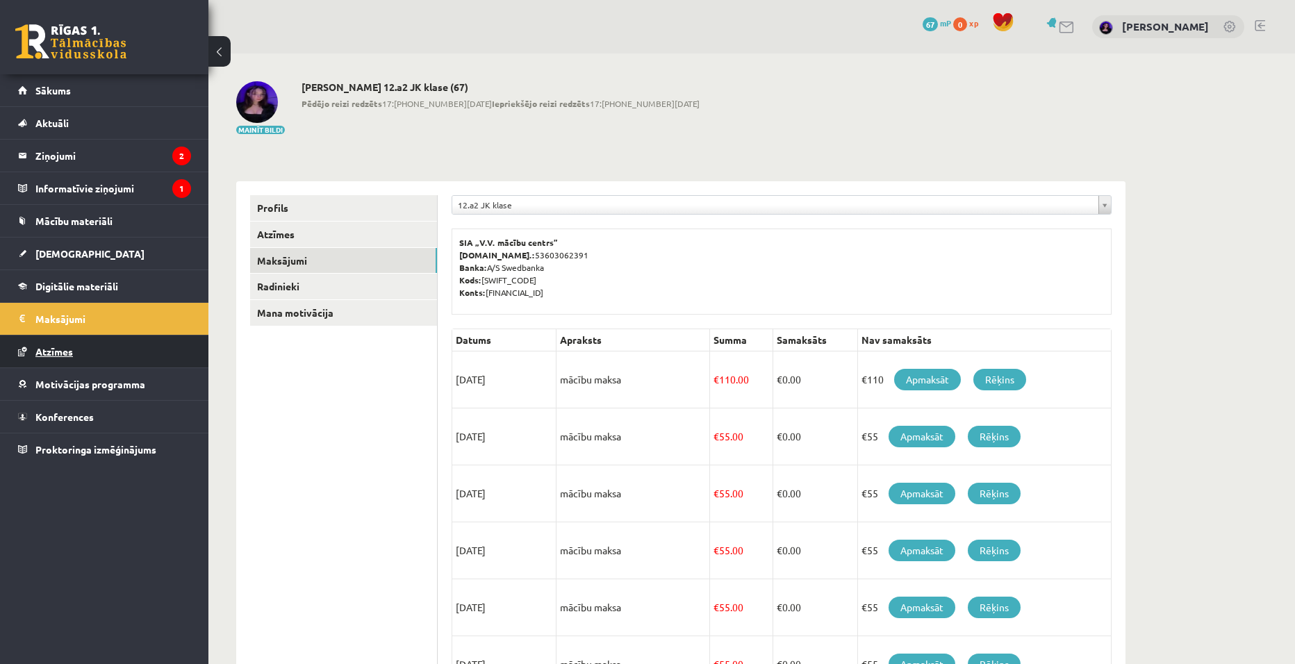
click at [112, 350] on link "Atzīmes" at bounding box center [104, 352] width 173 height 32
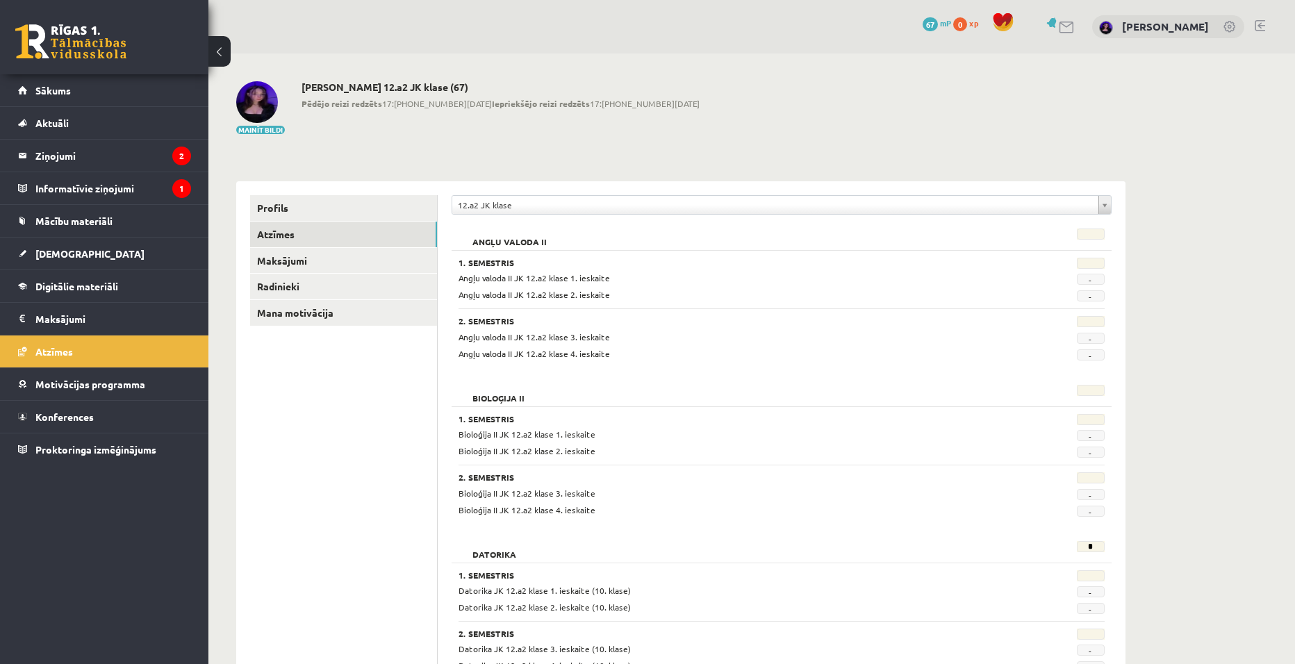
scroll to position [278, 0]
